Goal: Learn about a topic

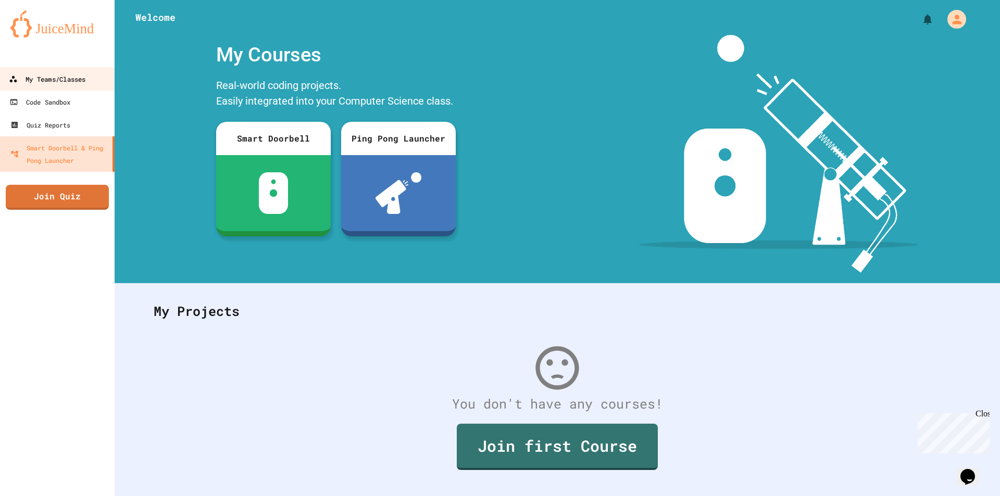
click at [77, 89] on link "My Teams/Classes" at bounding box center [57, 78] width 118 height 23
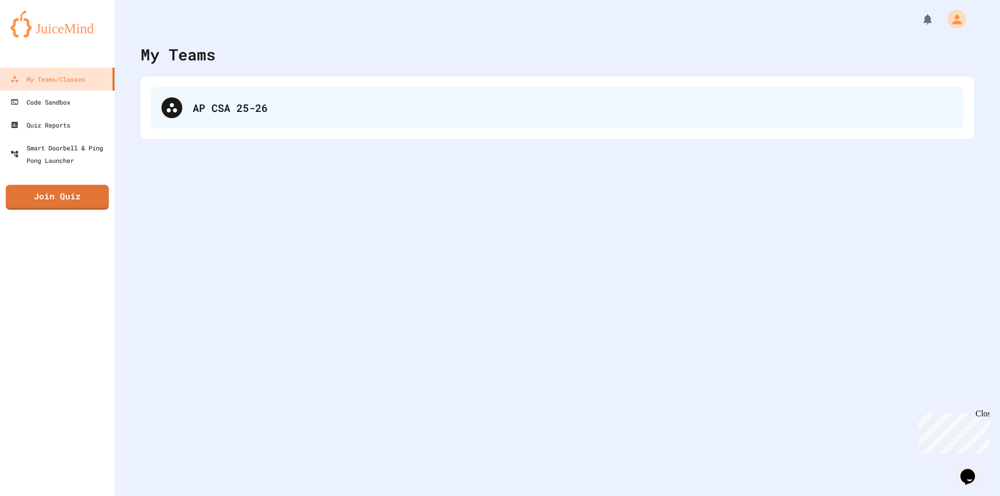
click at [216, 106] on div "AP CSA 25-26" at bounding box center [573, 108] width 760 height 16
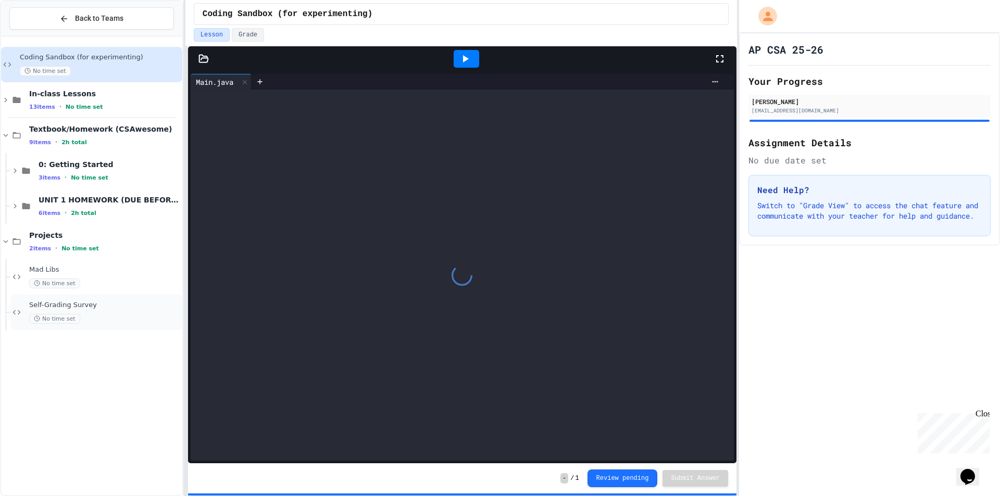
click at [94, 312] on div "Self-Grading Survey No time set" at bounding box center [104, 312] width 151 height 23
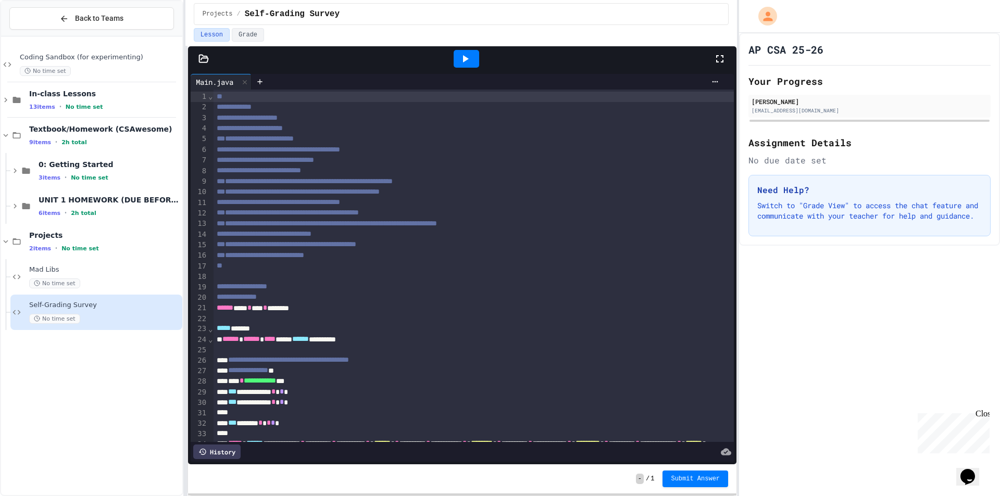
click at [716, 59] on icon at bounding box center [719, 59] width 12 height 12
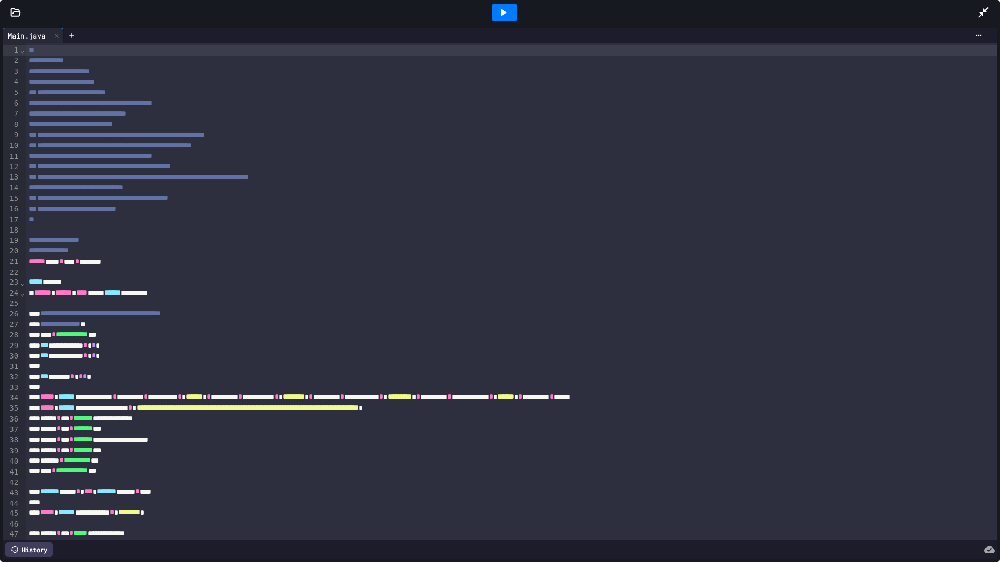
click at [511, 9] on div at bounding box center [505, 13] width 26 height 18
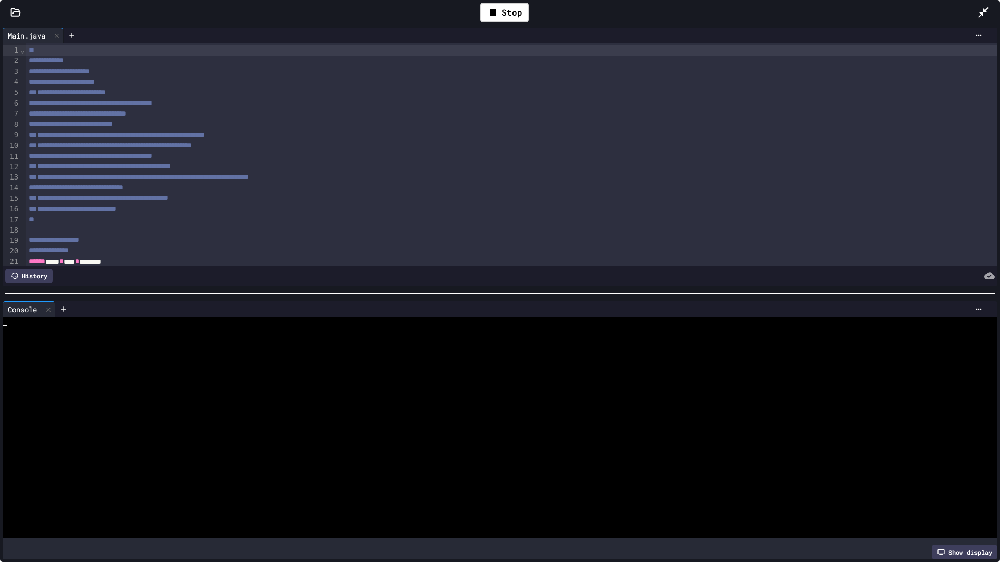
click at [434, 0] on div "**********" at bounding box center [500, 281] width 1000 height 562
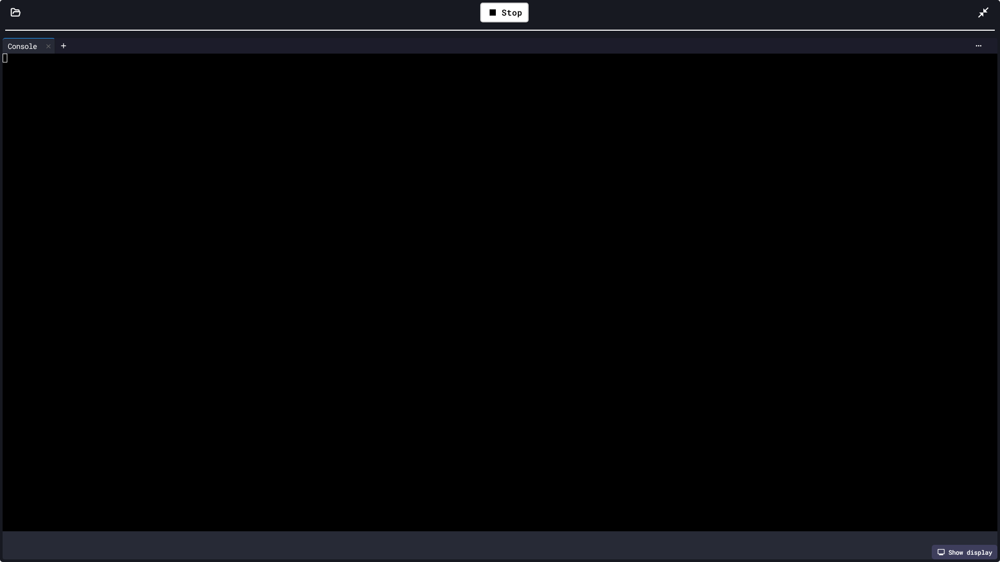
click at [416, 298] on div at bounding box center [490, 297] width 975 height 9
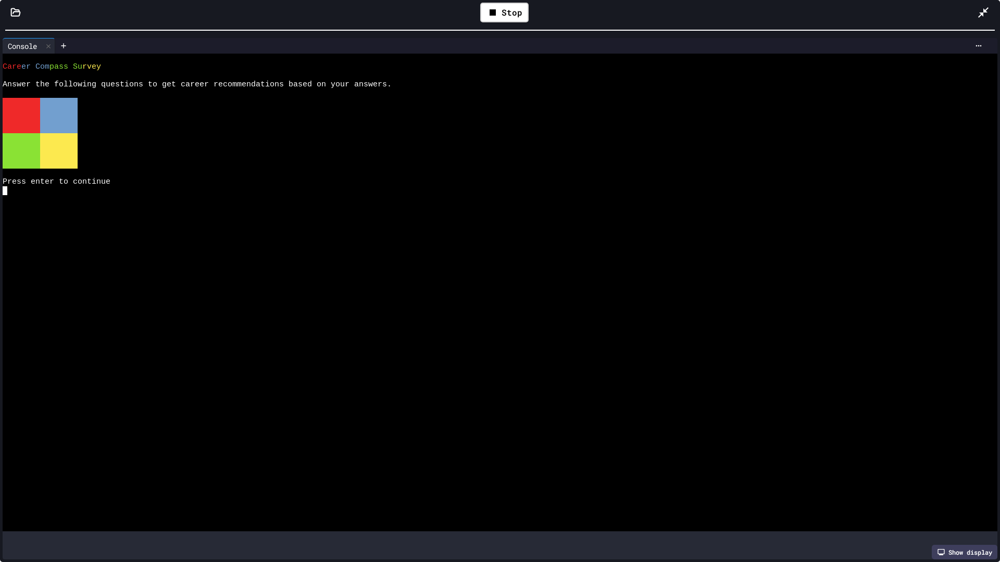
click at [416, 298] on div at bounding box center [490, 297] width 975 height 9
click at [234, 194] on div at bounding box center [490, 190] width 975 height 9
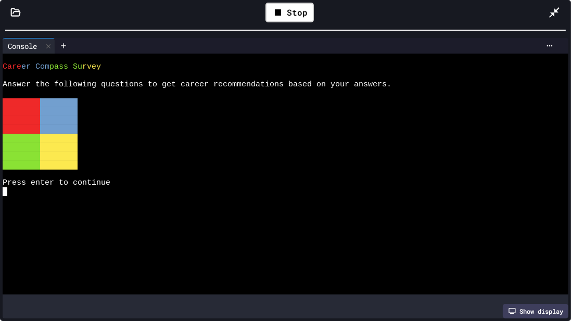
click at [168, 222] on div at bounding box center [279, 219] width 553 height 9
type textarea "*"
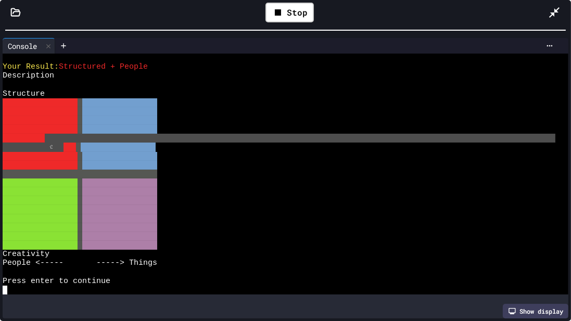
drag, startPoint x: 62, startPoint y: 146, endPoint x: 69, endPoint y: 106, distance: 40.1
click at [91, 72] on div "Description" at bounding box center [279, 75] width 553 height 9
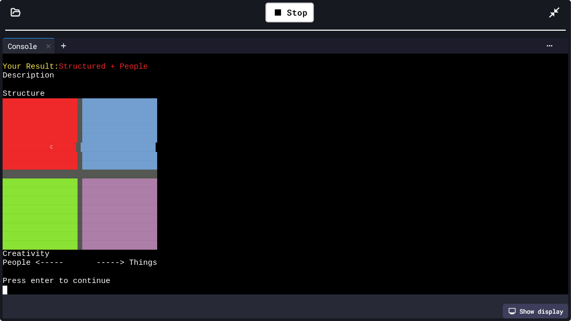
click at [557, 19] on div at bounding box center [559, 12] width 23 height 30
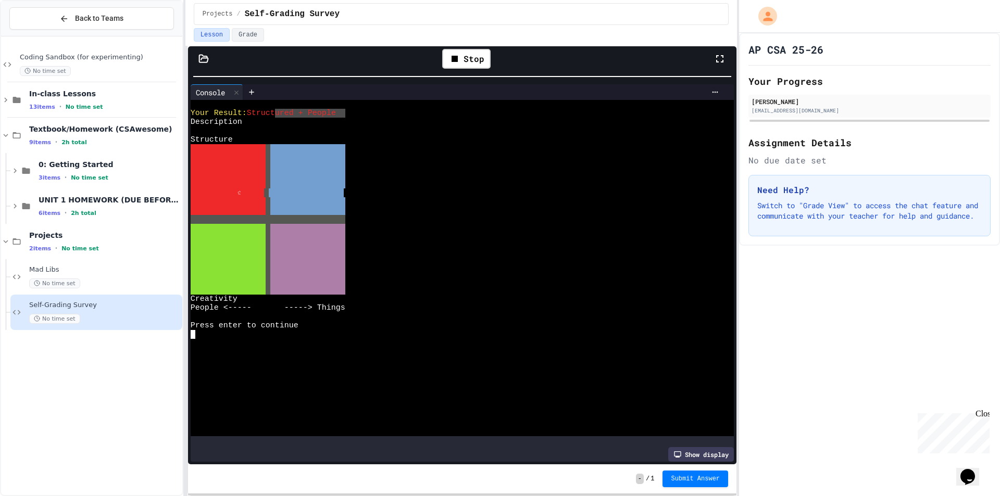
drag, startPoint x: 278, startPoint y: 112, endPoint x: 347, endPoint y: 112, distance: 69.3
click at [374, 110] on div "Your Result: Structured + People" at bounding box center [453, 113] width 525 height 9
drag, startPoint x: 347, startPoint y: 110, endPoint x: 254, endPoint y: 118, distance: 93.5
click at [252, 112] on div "Your Result: Structured + People" at bounding box center [453, 113] width 525 height 9
click at [469, 206] on div at bounding box center [453, 210] width 525 height 9
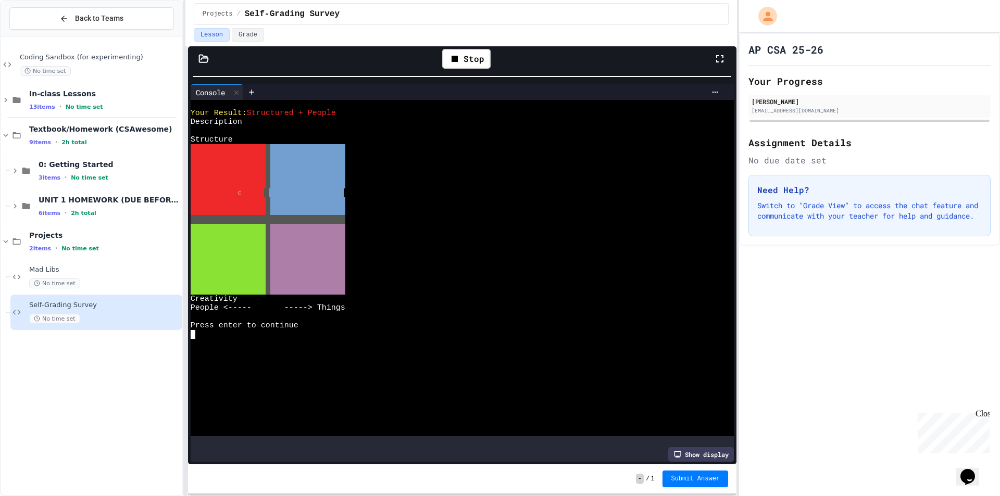
click at [430, 213] on div at bounding box center [453, 210] width 525 height 9
drag, startPoint x: 271, startPoint y: 217, endPoint x: 263, endPoint y: 219, distance: 8.1
drag, startPoint x: 270, startPoint y: 219, endPoint x: 265, endPoint y: 219, distance: 5.8
click at [237, 96] on div at bounding box center [236, 92] width 12 height 15
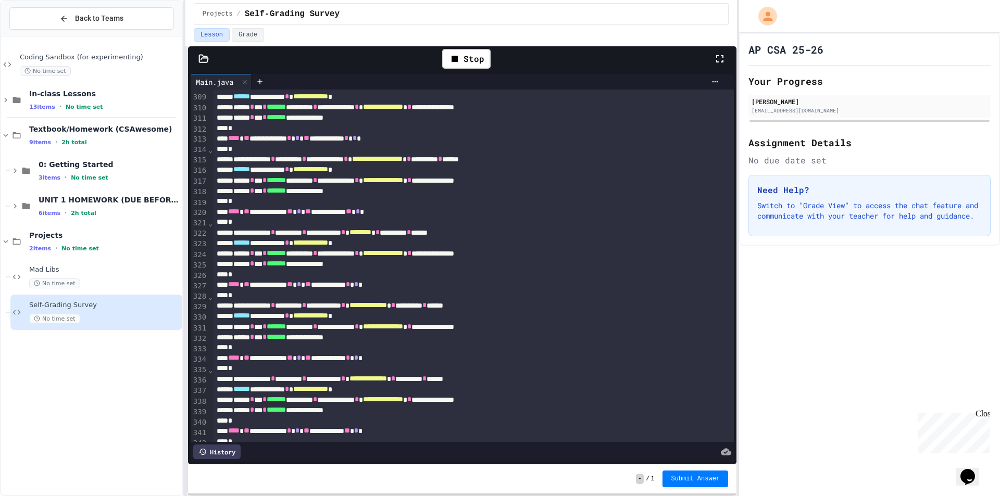
scroll to position [3264, 0]
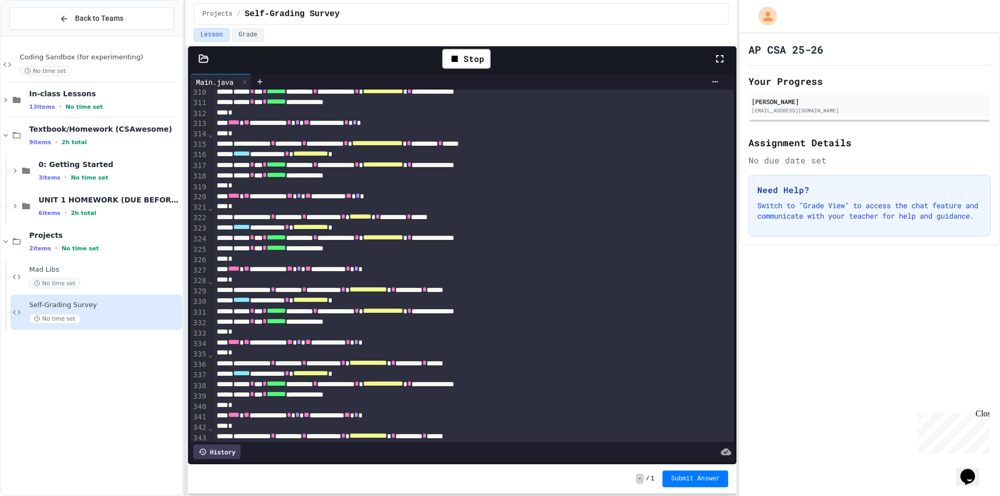
click at [371, 217] on span "********" at bounding box center [360, 216] width 22 height 7
click at [294, 226] on div "**********" at bounding box center [462, 227] width 498 height 10
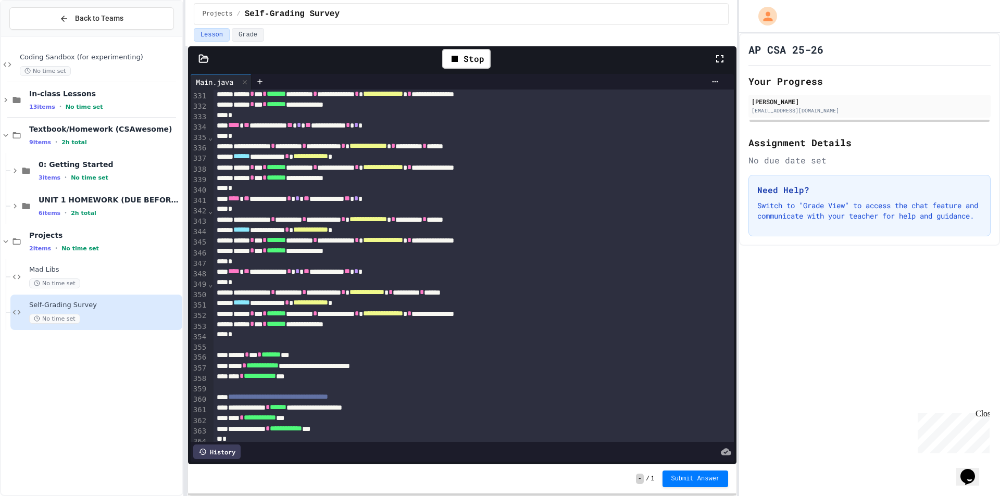
scroll to position [3524, 0]
